Goal: Information Seeking & Learning: Check status

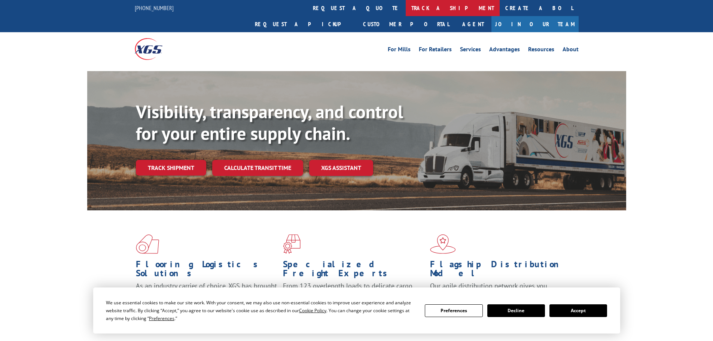
click at [406, 9] on link "track a shipment" at bounding box center [453, 8] width 94 height 16
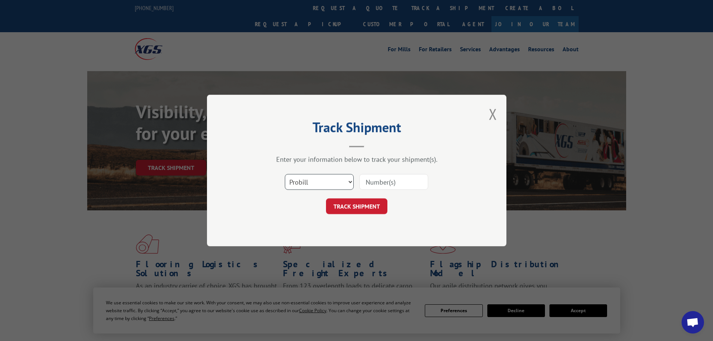
click at [319, 179] on select "Select category... Probill BOL PO" at bounding box center [319, 182] width 69 height 16
select select "bol"
click at [285, 174] on select "Select category... Probill BOL PO" at bounding box center [319, 182] width 69 height 16
click at [378, 186] on input at bounding box center [393, 182] width 69 height 16
paste input "5148053"
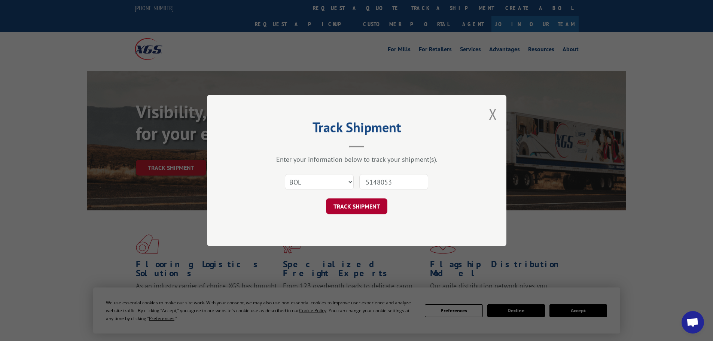
type input "5148053"
click at [354, 205] on button "TRACK SHIPMENT" at bounding box center [356, 206] width 61 height 16
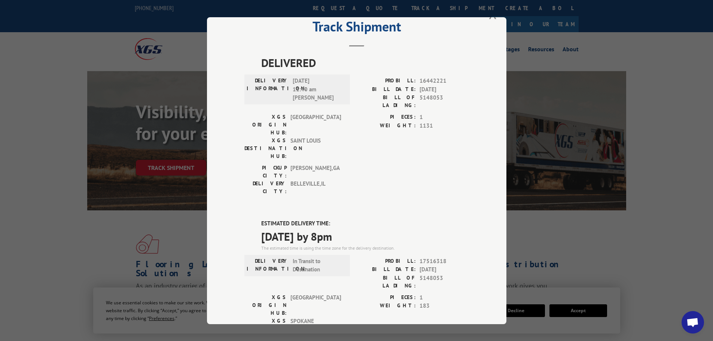
scroll to position [112, 0]
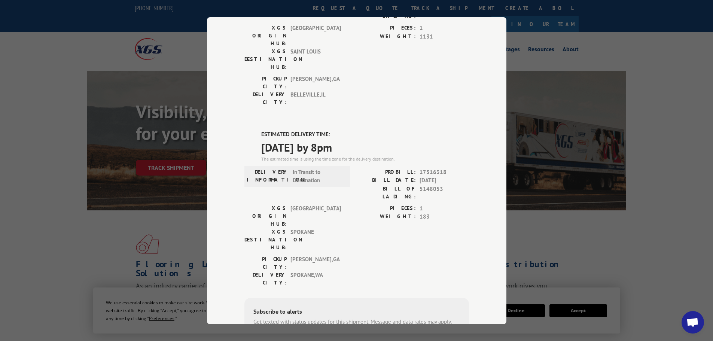
drag, startPoint x: 261, startPoint y: 92, endPoint x: 348, endPoint y: 106, distance: 87.6
click at [370, 130] on div "ESTIMATED DELIVERY TIME: [DATE] by 8pm The estimated time is using the time zon…" at bounding box center [365, 146] width 208 height 32
copy div "ESTIMATED DELIVERY TIME: [DATE] by 8pm"
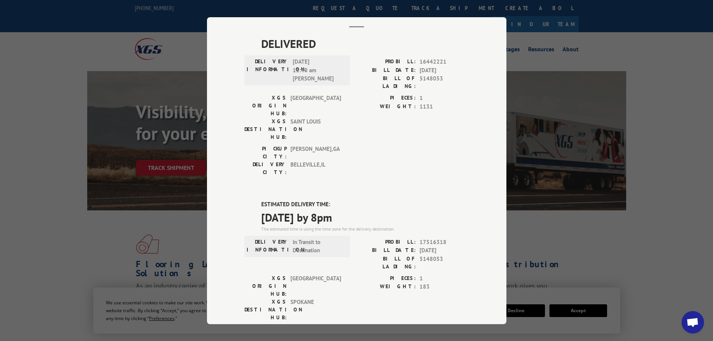
scroll to position [0, 0]
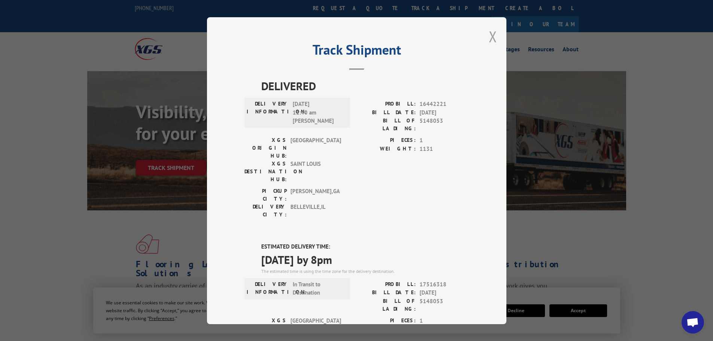
click at [490, 36] on button "Close modal" at bounding box center [493, 37] width 8 height 20
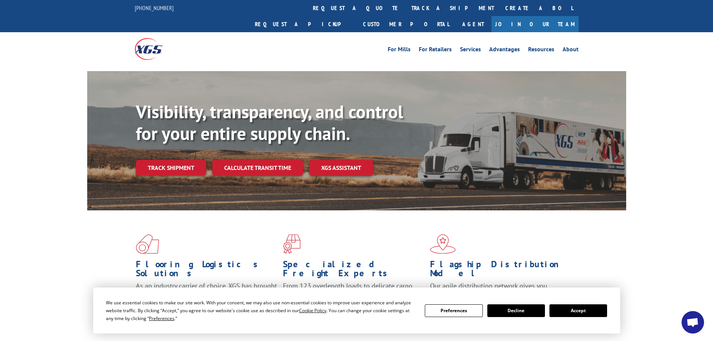
drag, startPoint x: 587, startPoint y: 309, endPoint x: 497, endPoint y: 297, distance: 90.4
click at [587, 309] on button "Accept" at bounding box center [579, 310] width 58 height 13
